Goal: Information Seeking & Learning: Learn about a topic

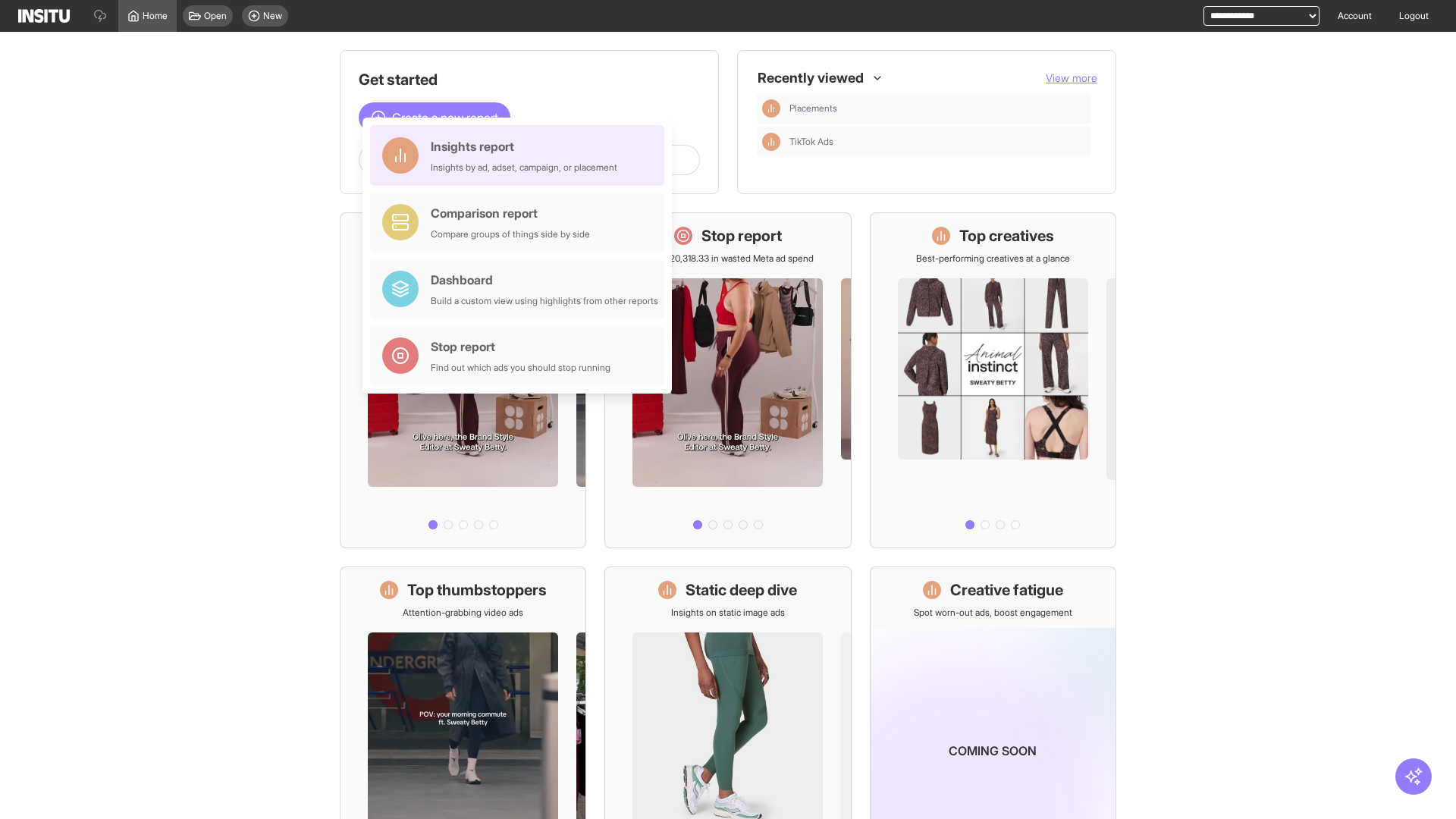
click at [521, 155] on div "Insights report Insights by ad, adset, campaign, or placement" at bounding box center [523, 155] width 186 height 37
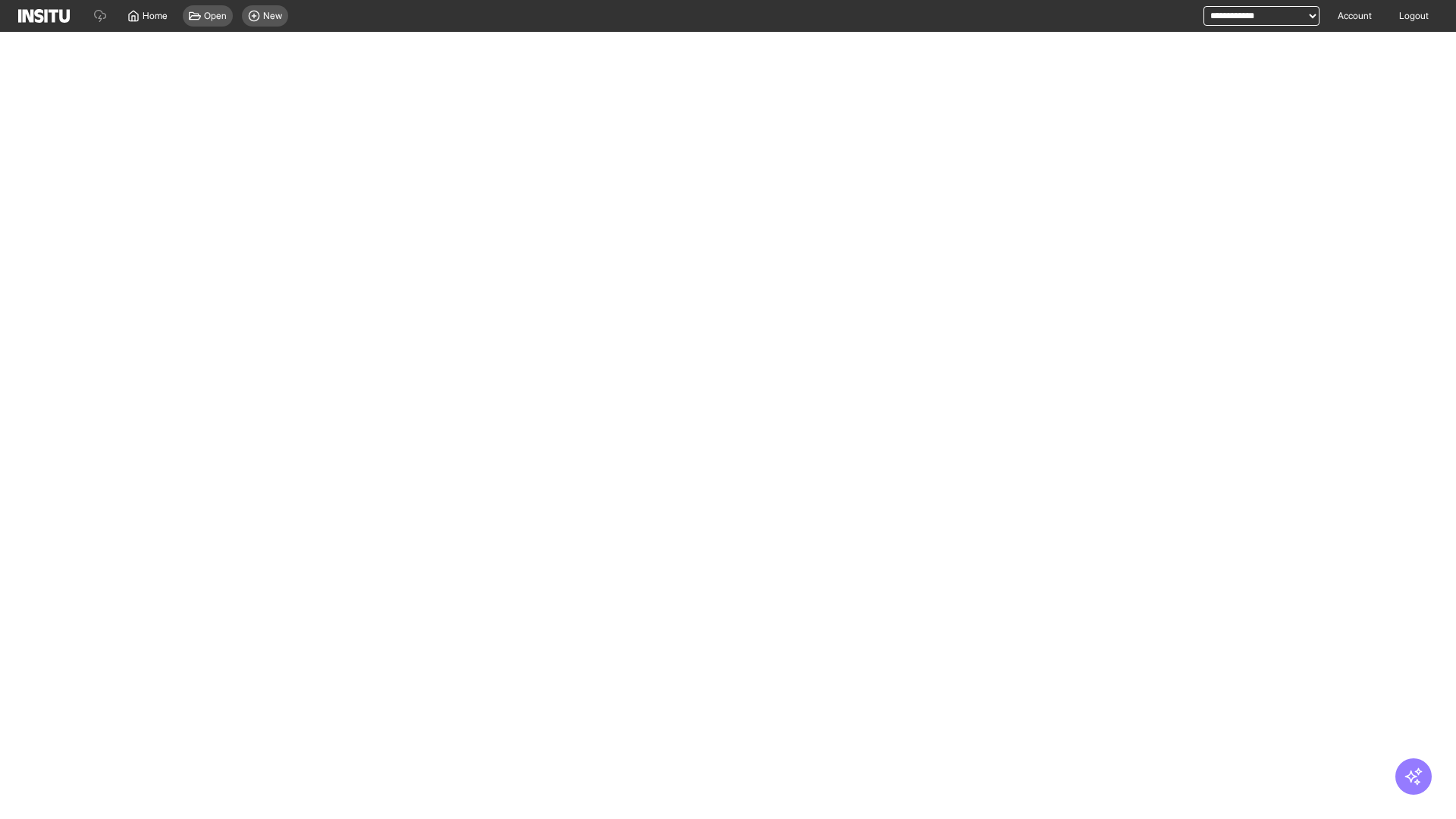
select select "**"
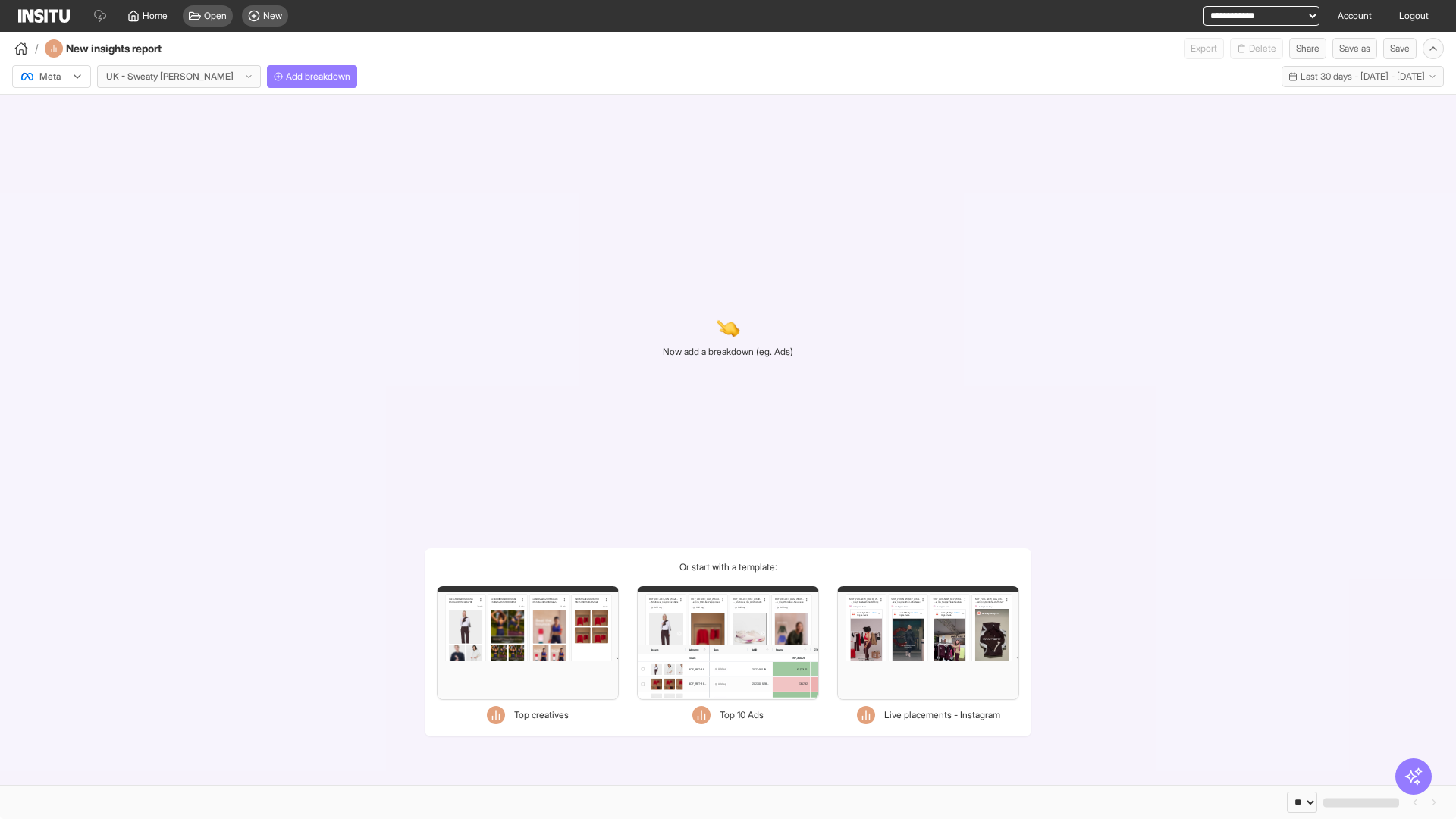
click at [51, 77] on div at bounding box center [41, 77] width 42 height 15
click at [50, 109] on span "Meta" at bounding box center [50, 109] width 20 height 14
click at [286, 77] on span "Add breakdown" at bounding box center [317, 77] width 64 height 12
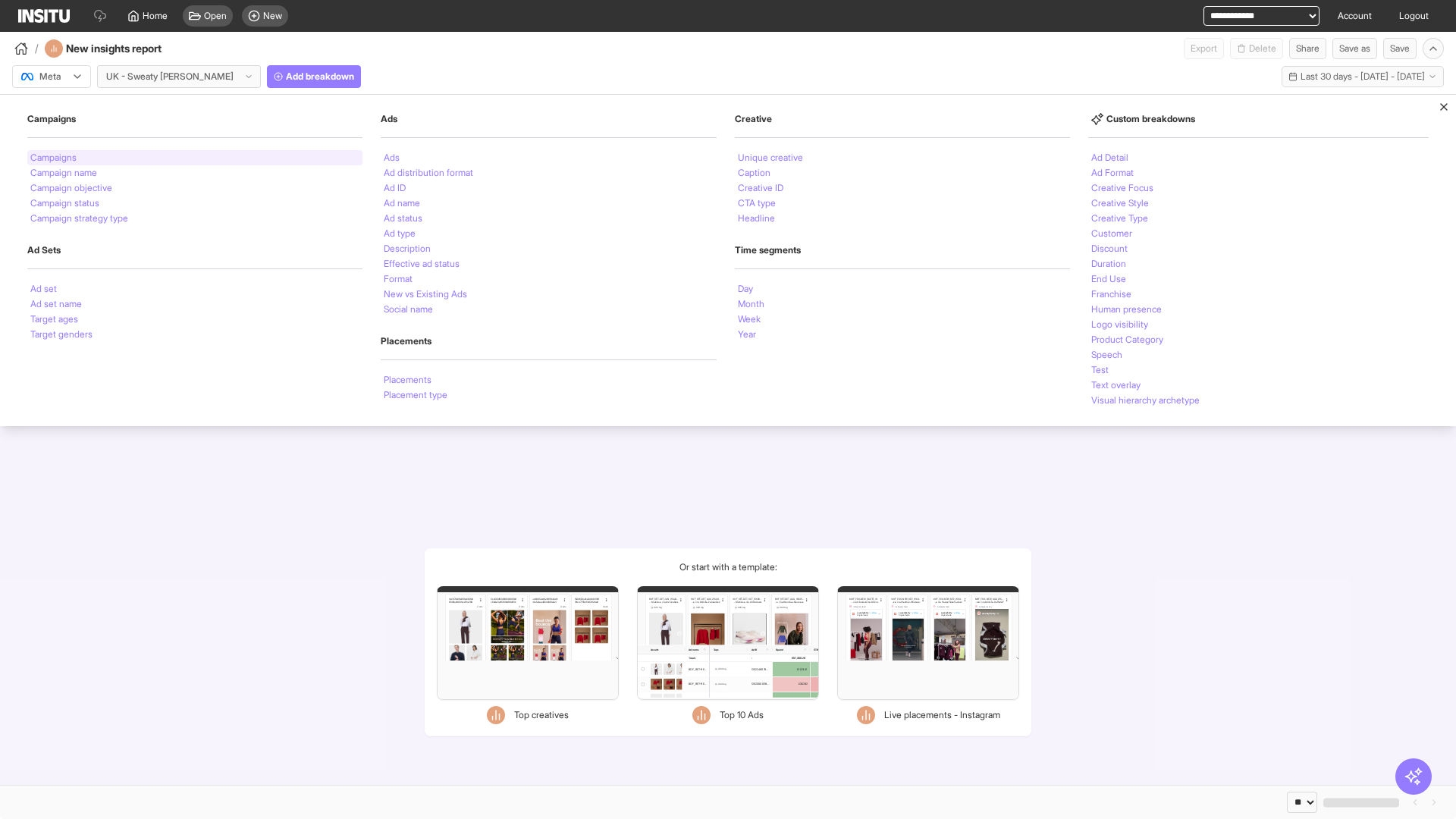
click at [55, 158] on li "Campaigns" at bounding box center [53, 157] width 46 height 9
